Goal: Task Accomplishment & Management: Manage account settings

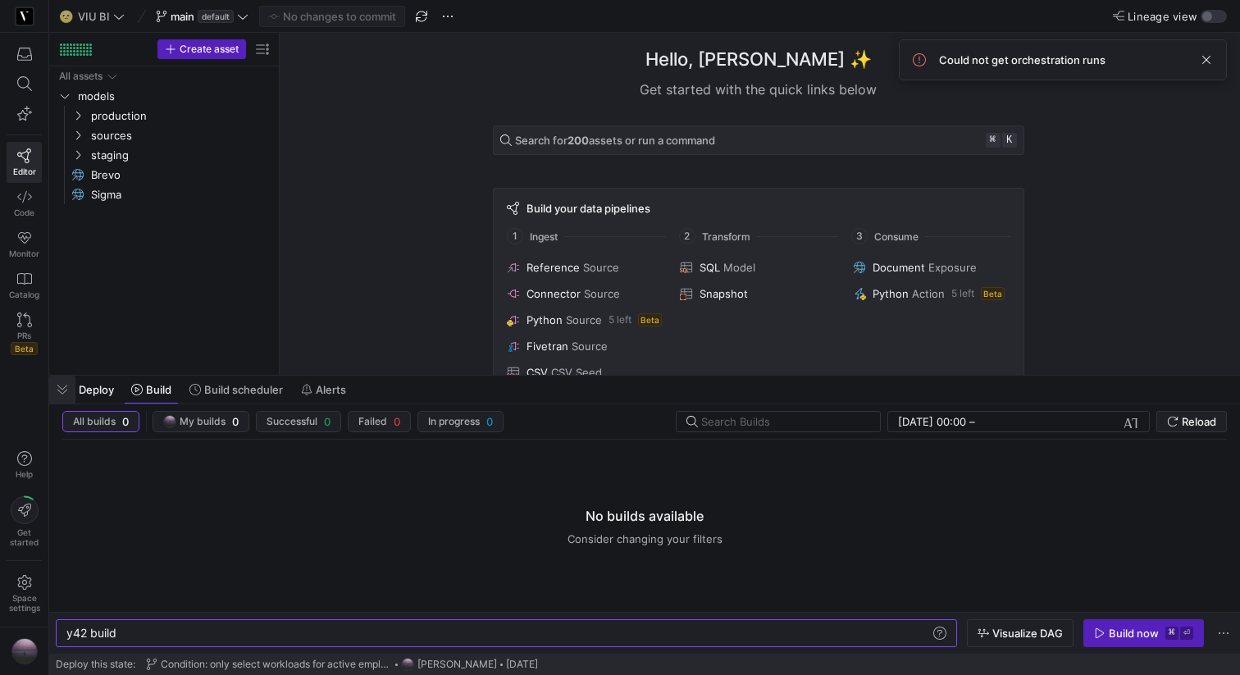
scroll to position [0, 49]
